Goal: Transaction & Acquisition: Obtain resource

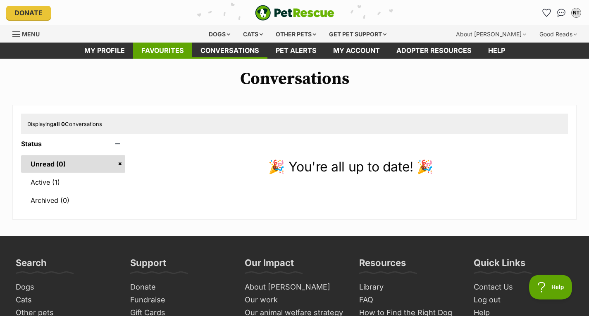
click at [173, 51] on link "Favourites" at bounding box center [162, 51] width 59 height 16
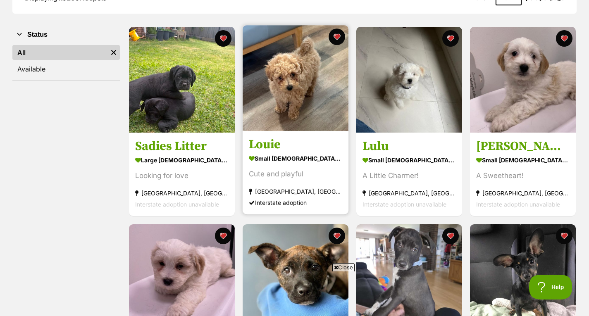
scroll to position [136, 0]
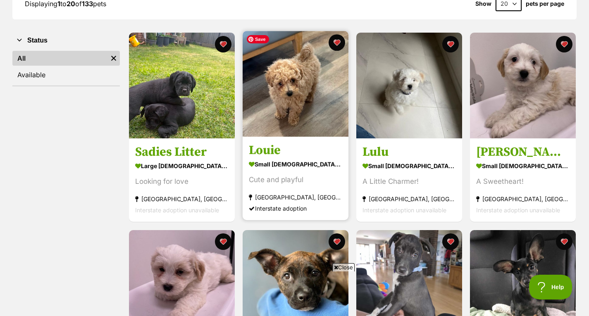
click at [306, 66] on img at bounding box center [296, 84] width 106 height 106
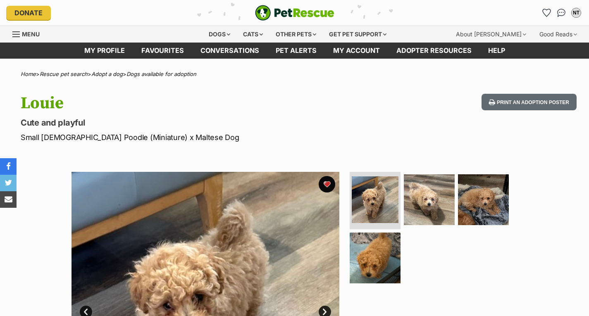
drag, startPoint x: 0, startPoint y: 0, endPoint x: 306, endPoint y: 66, distance: 312.6
